Goal: Navigation & Orientation: Find specific page/section

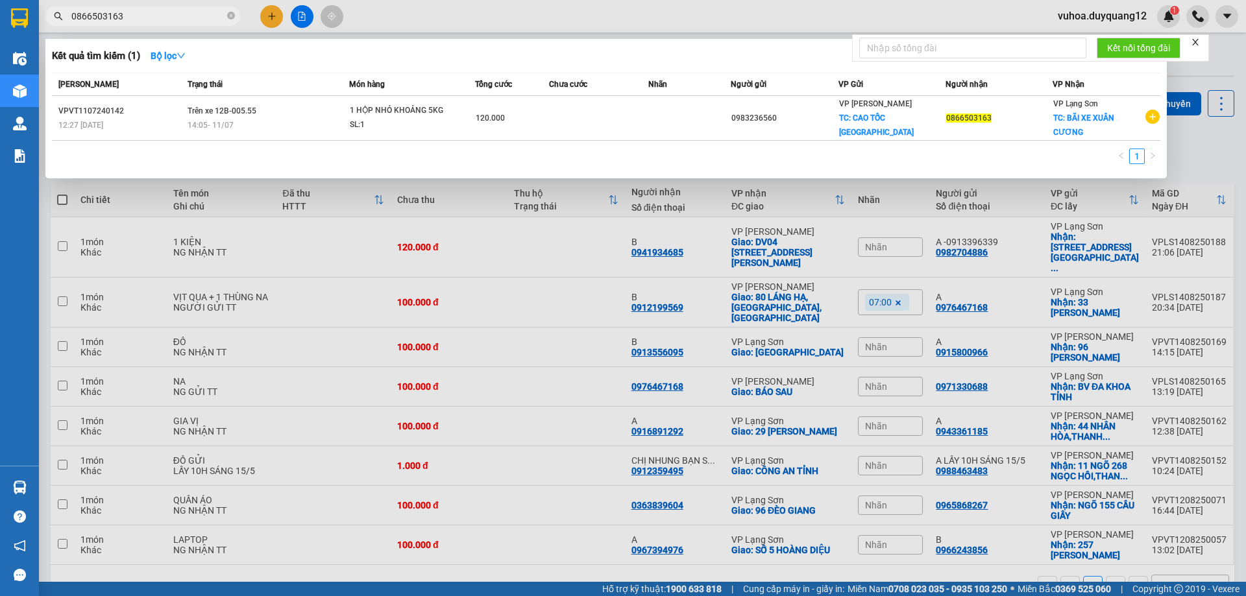
click at [603, 193] on div at bounding box center [623, 298] width 1246 height 596
